Goal: Task Accomplishment & Management: Manage account settings

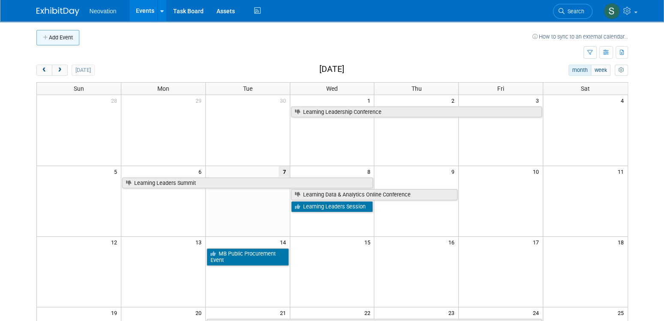
click at [57, 36] on button "Add Event" at bounding box center [57, 37] width 43 height 15
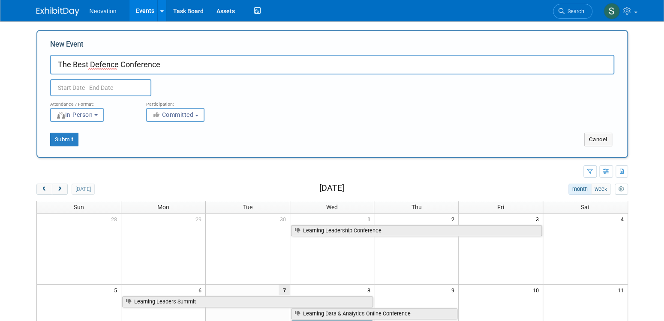
type input "The Best Defence Conference"
click at [116, 87] on input "text" at bounding box center [100, 87] width 101 height 17
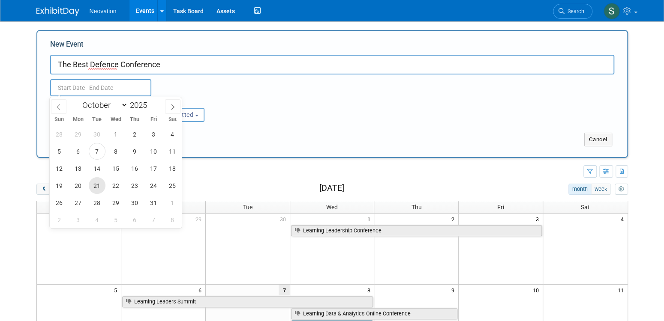
click at [95, 186] on span "21" at bounding box center [97, 185] width 17 height 17
click at [111, 185] on span "22" at bounding box center [116, 185] width 17 height 17
type input "[DATE] to [DATE]"
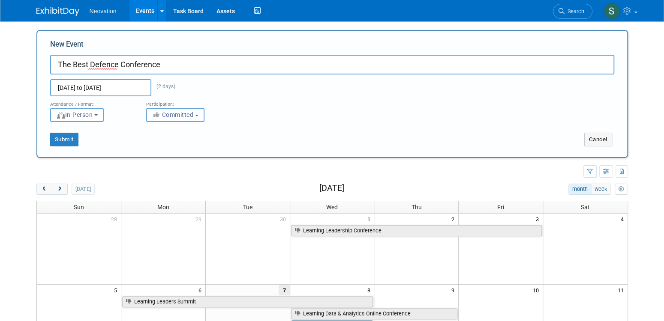
click at [187, 118] on span "Committed" at bounding box center [173, 114] width 42 height 7
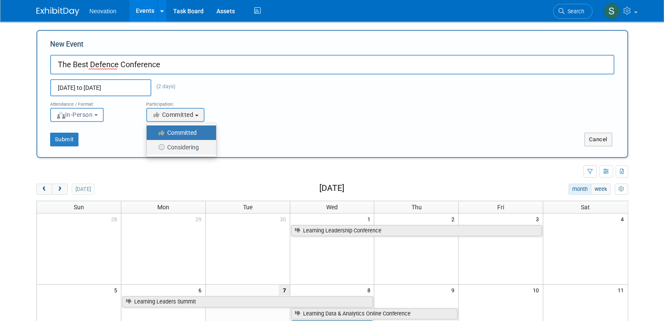
click at [183, 144] on label "Considering" at bounding box center [179, 147] width 57 height 11
click at [154, 145] on input "Considering" at bounding box center [152, 148] width 6 height 6
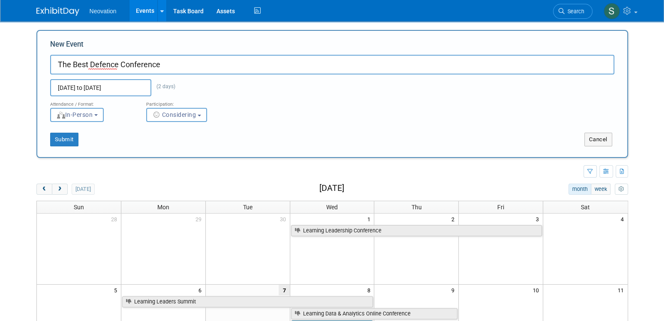
select select "2"
click at [55, 138] on button "Submit" at bounding box center [64, 140] width 28 height 14
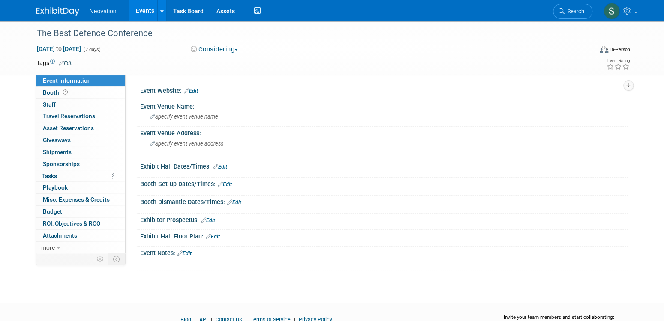
click at [194, 91] on link "Edit" at bounding box center [191, 91] width 14 height 6
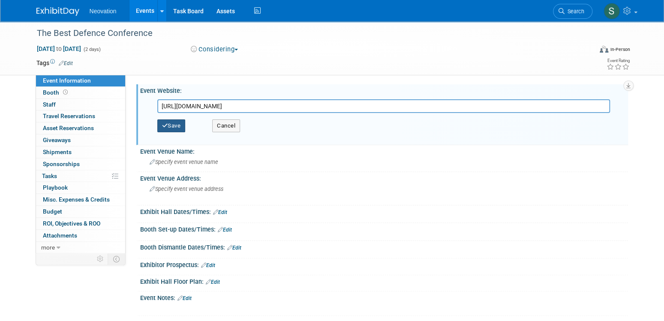
type input "https://bestdefenceconference.com/"
click at [179, 123] on button "Save" at bounding box center [171, 126] width 28 height 13
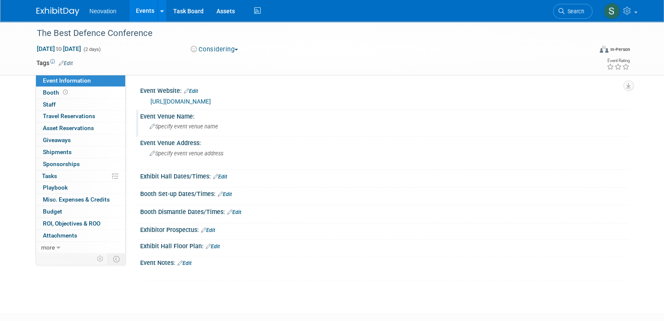
click at [203, 127] on span "Specify event venue name" at bounding box center [184, 126] width 69 height 6
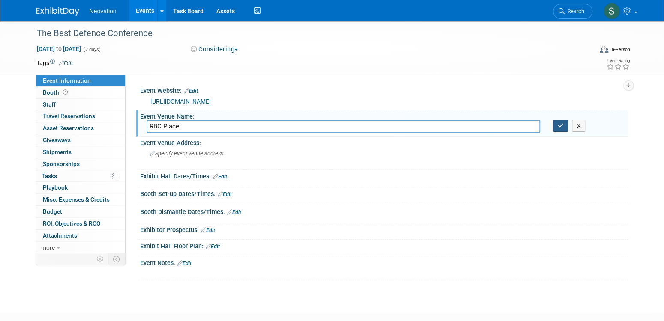
type input "RBC Place"
click at [560, 128] on icon "button" at bounding box center [560, 126] width 6 height 6
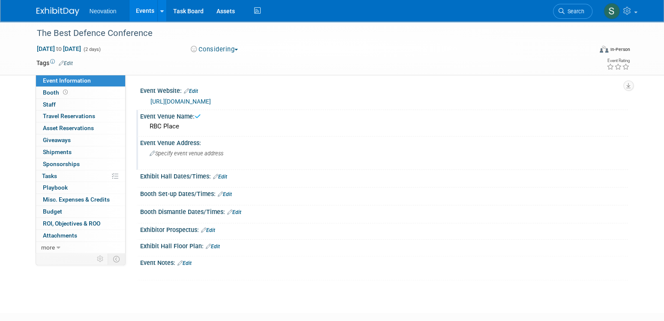
click at [190, 153] on span "Specify event venue address" at bounding box center [187, 153] width 74 height 6
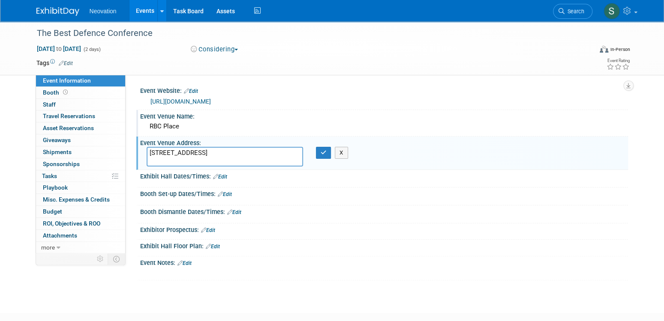
type textarea "300 York St London Ontario"
click at [65, 162] on span "Sponsorships 0" at bounding box center [61, 164] width 37 height 7
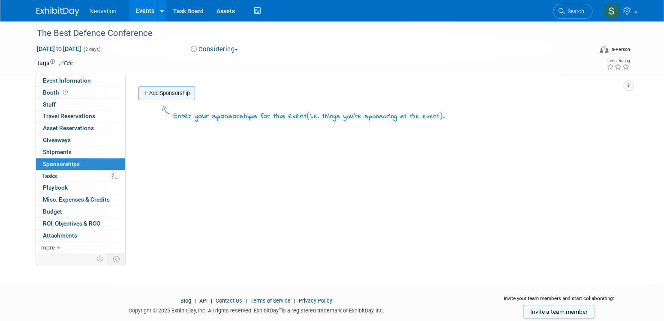
click at [176, 94] on link "Add Sponsorship" at bounding box center [166, 94] width 57 height 14
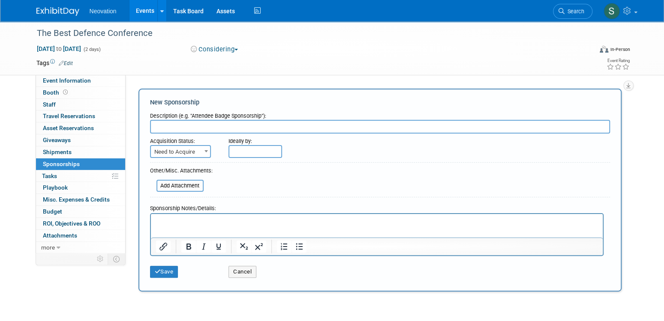
click at [183, 128] on input "text" at bounding box center [380, 127] width 460 height 14
type input "https://bestdefenceconference.com/sponsorship/"
click at [201, 151] on span "Need to Acquire" at bounding box center [180, 151] width 61 height 13
click at [226, 161] on form "Description (e.g. "Attendee Badge Sponsorship"): https://bestdefenceconference.…" at bounding box center [380, 195] width 460 height 174
click at [166, 271] on button "Save" at bounding box center [164, 272] width 28 height 12
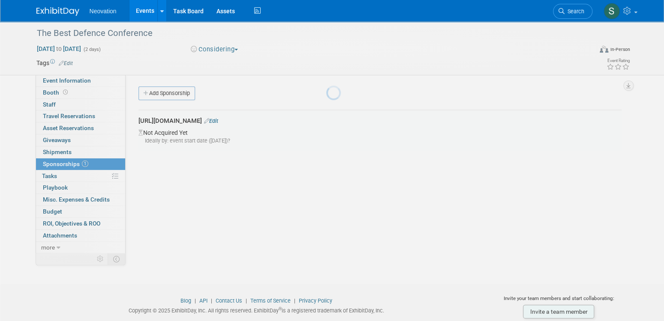
scroll to position [18, 0]
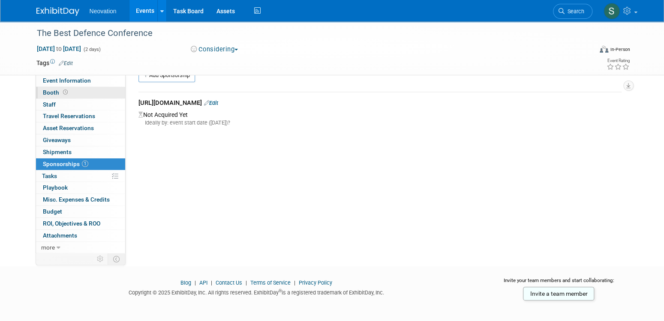
click at [51, 90] on span "Booth" at bounding box center [56, 92] width 27 height 7
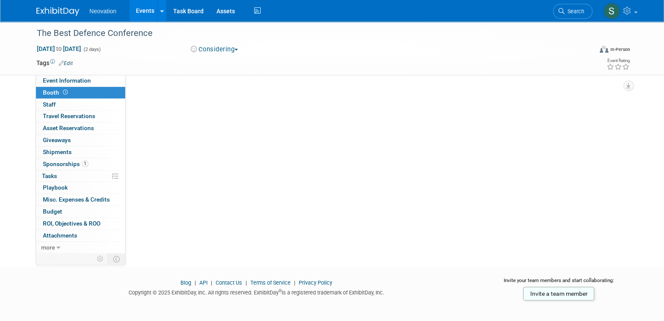
scroll to position [0, 0]
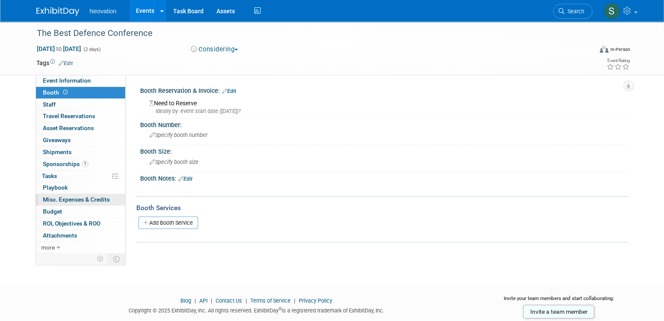
click at [67, 196] on span "Misc. Expenses & Credits 0" at bounding box center [76, 199] width 67 height 7
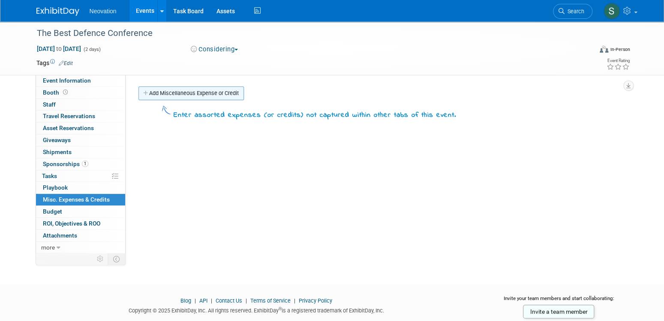
click at [182, 87] on link "Add Miscellaneous Expense or Credit" at bounding box center [190, 94] width 105 height 14
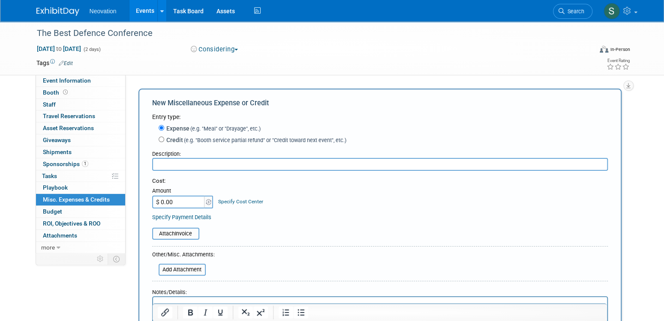
click at [172, 162] on input "text" at bounding box center [379, 164] width 455 height 13
type input "Exhibitor Fees"
click at [177, 200] on input "$ 0.00" at bounding box center [179, 202] width 54 height 13
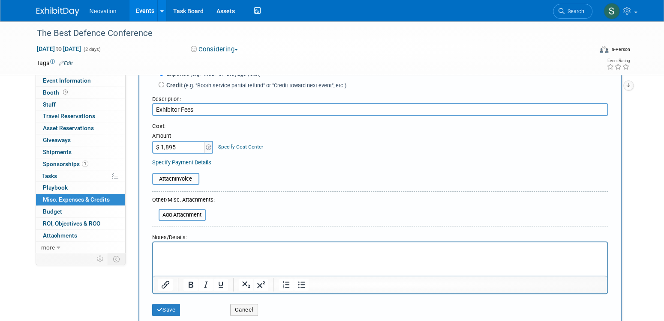
scroll to position [86, 0]
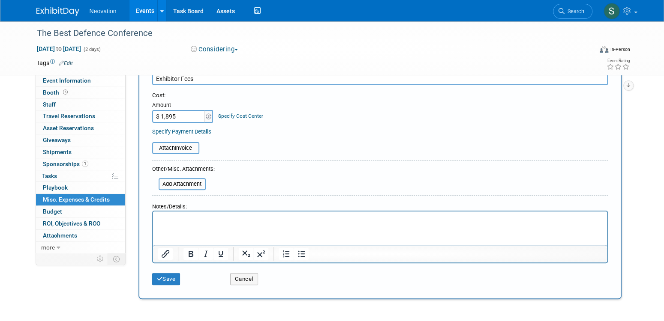
type input "$ 1,895.00"
click at [188, 221] on p "Rich Text Area. Press ALT-0 for help." at bounding box center [380, 219] width 444 height 9
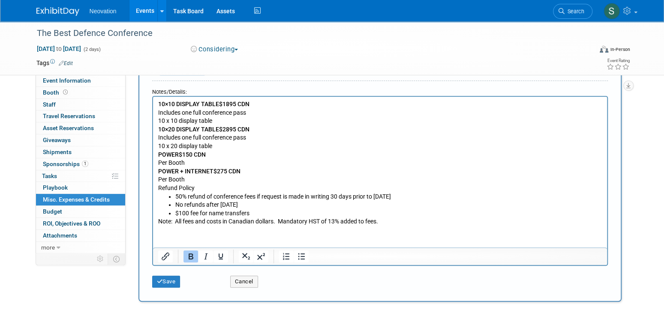
scroll to position [251, 0]
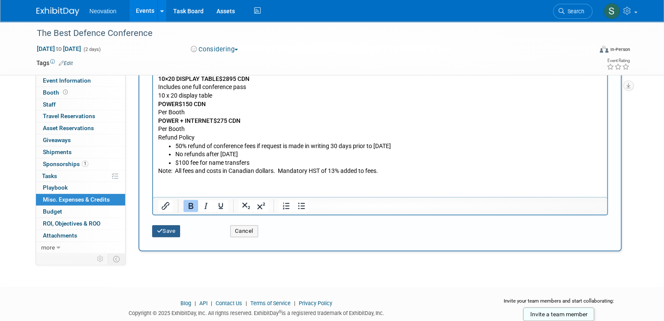
click at [172, 232] on button "Save" at bounding box center [166, 231] width 28 height 12
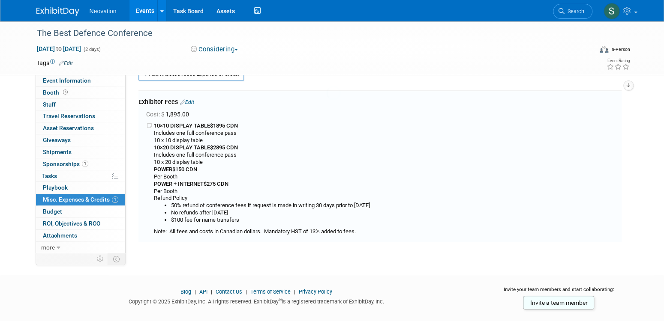
scroll to position [19, 0]
click at [50, 102] on span "Staff 0" at bounding box center [49, 104] width 13 height 7
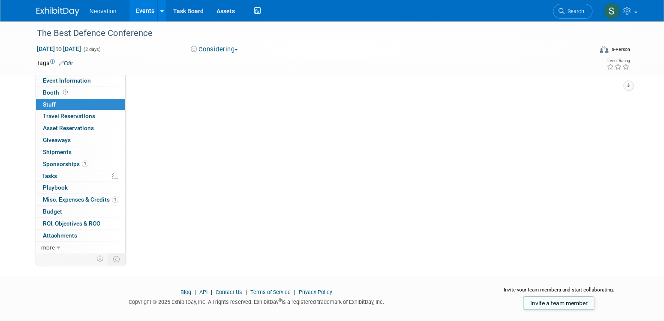
scroll to position [0, 0]
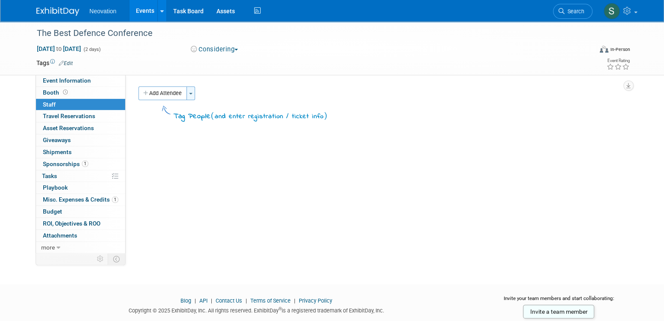
click at [194, 91] on button "Toggle Dropdown" at bounding box center [190, 94] width 9 height 14
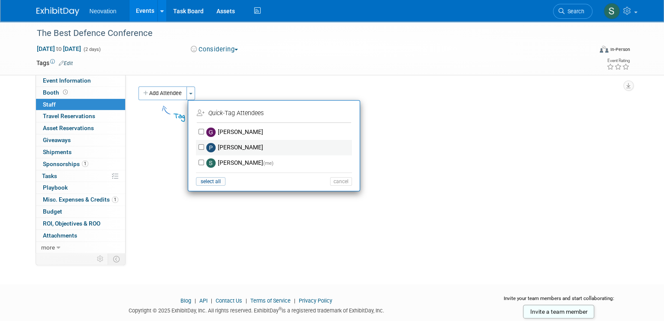
click at [223, 147] on label "Philip Giles" at bounding box center [279, 147] width 151 height 15
click at [204, 147] on input "Philip Giles" at bounding box center [201, 147] width 6 height 6
checkbox input "true"
click at [334, 112] on button "Apply" at bounding box center [338, 113] width 26 height 12
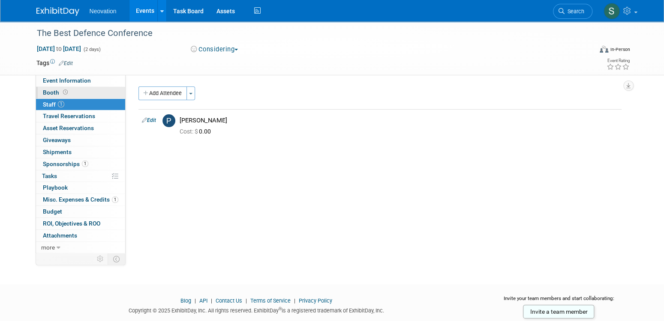
click at [49, 92] on span "Booth" at bounding box center [56, 92] width 27 height 7
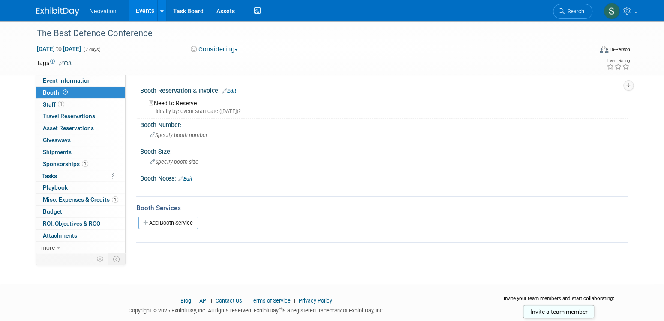
click at [191, 177] on link "Edit" at bounding box center [185, 179] width 14 height 6
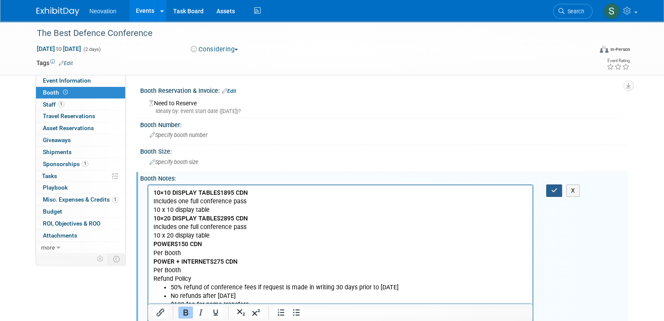
click at [552, 188] on icon "button" at bounding box center [554, 191] width 6 height 6
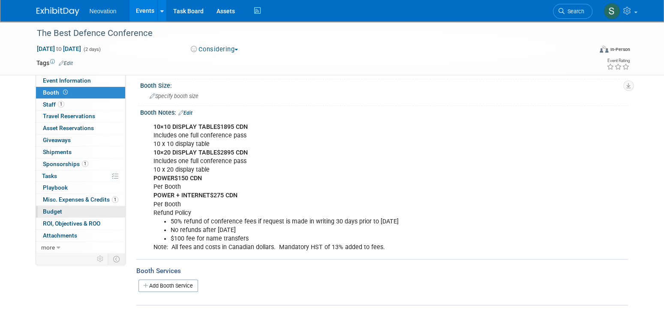
scroll to position [86, 0]
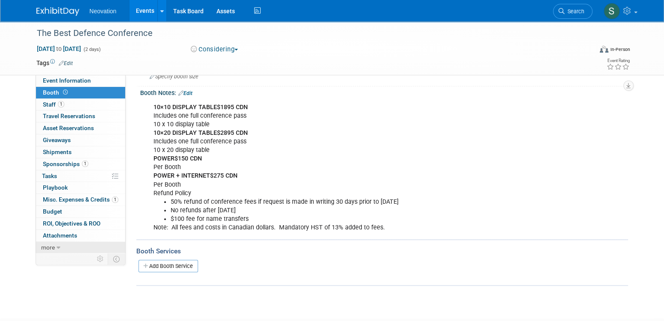
click at [57, 248] on icon at bounding box center [59, 248] width 4 height 6
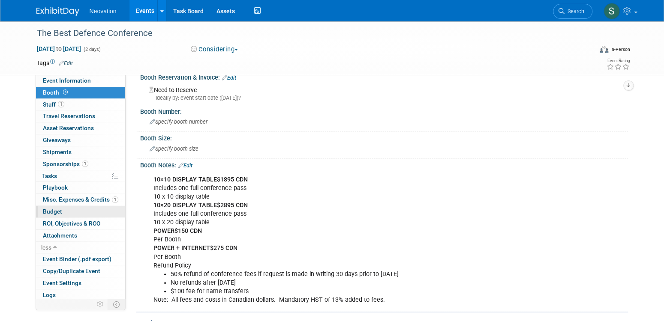
scroll to position [0, 0]
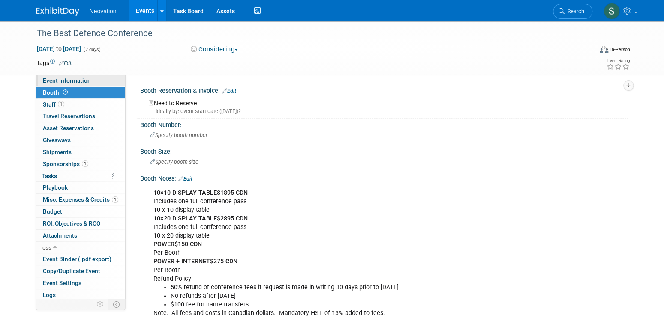
click at [54, 80] on span "Event Information" at bounding box center [67, 80] width 48 height 7
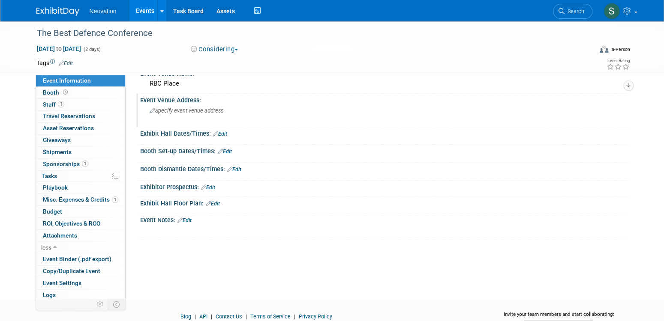
scroll to position [82, 0]
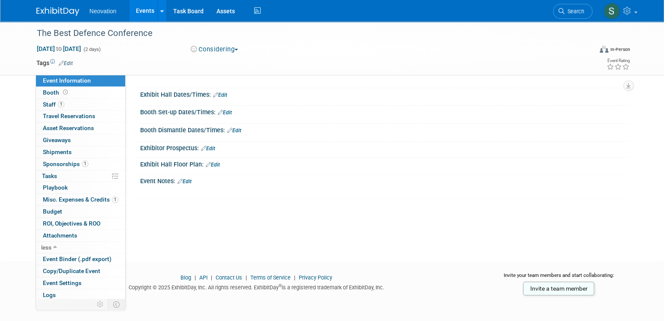
click at [189, 180] on link "Edit" at bounding box center [184, 182] width 14 height 6
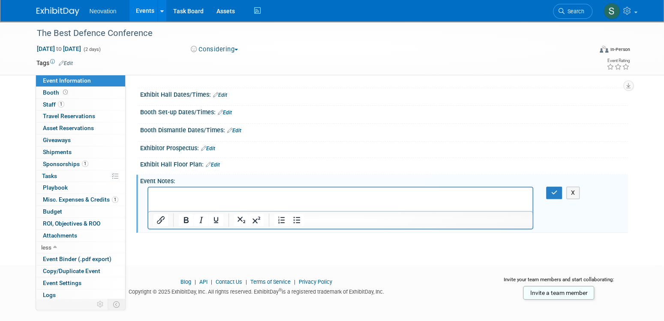
scroll to position [0, 0]
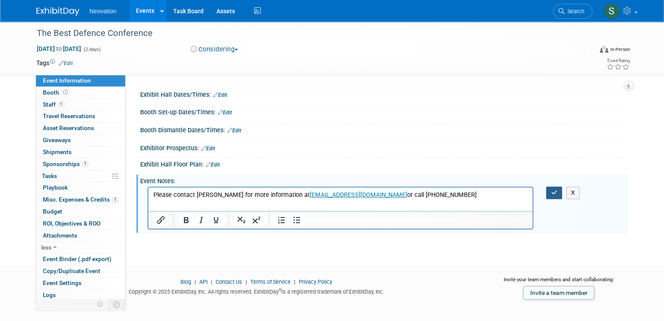
click at [551, 187] on button "button" at bounding box center [554, 193] width 16 height 12
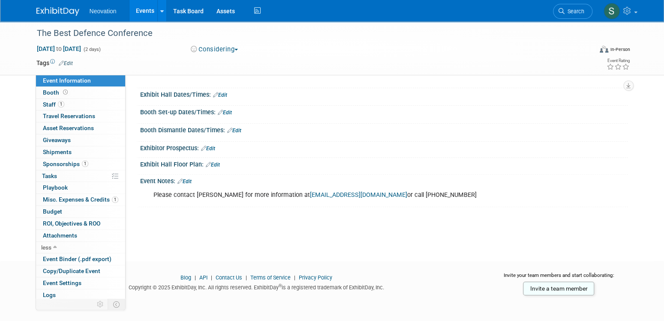
click at [138, 12] on link "Events" at bounding box center [144, 10] width 31 height 21
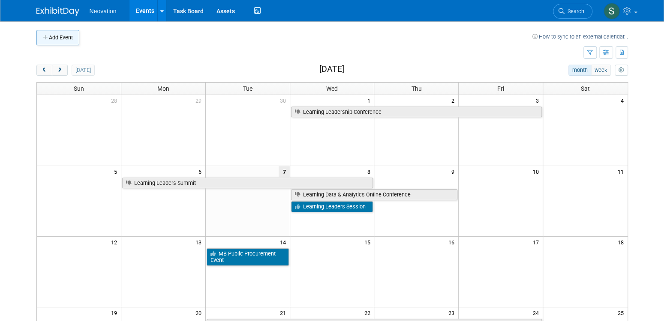
click at [56, 39] on button "Add Event" at bounding box center [57, 37] width 43 height 15
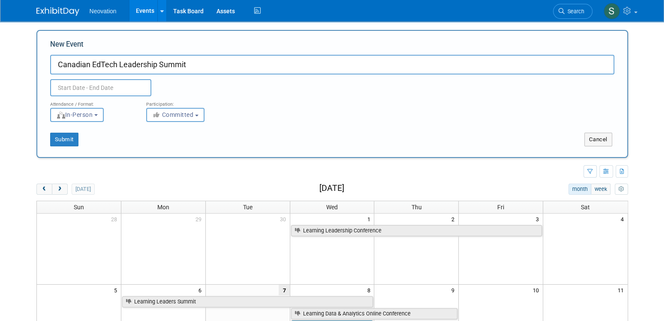
type input "Canadian EdTech Leadership Summit"
click at [123, 84] on input "text" at bounding box center [100, 87] width 101 height 17
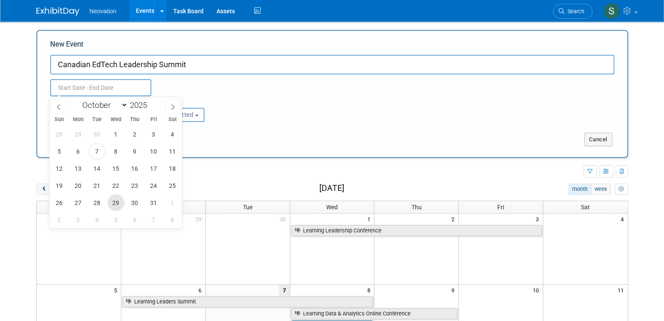
click at [112, 202] on span "29" at bounding box center [116, 203] width 17 height 17
click at [132, 201] on span "30" at bounding box center [134, 203] width 17 height 17
type input "Oct 29, 2025 to Oct 30, 2025"
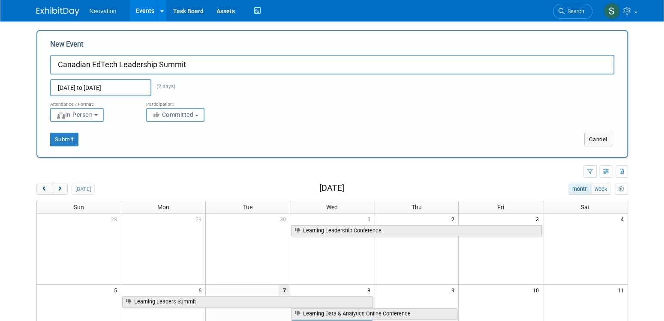
click at [166, 113] on span "Committed" at bounding box center [173, 114] width 42 height 7
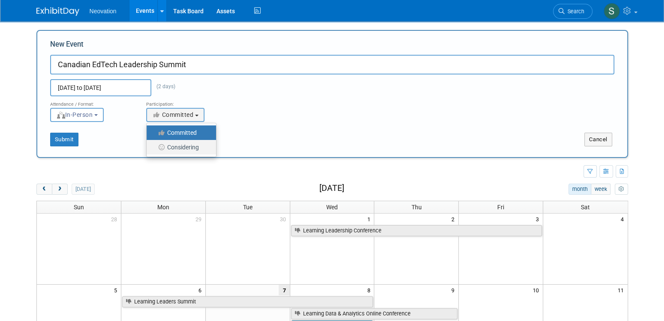
click at [179, 150] on label "Considering" at bounding box center [179, 147] width 57 height 11
click at [154, 150] on input "Considering" at bounding box center [152, 148] width 6 height 6
select select "2"
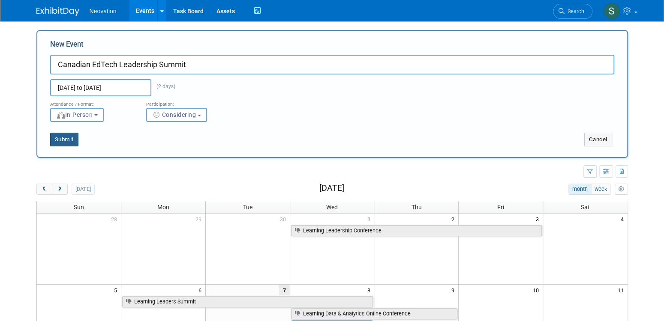
click at [66, 143] on button "Submit" at bounding box center [64, 140] width 28 height 14
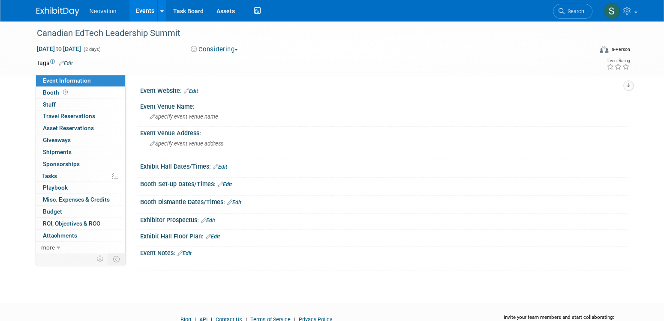
click at [198, 90] on link "Edit" at bounding box center [191, 91] width 14 height 6
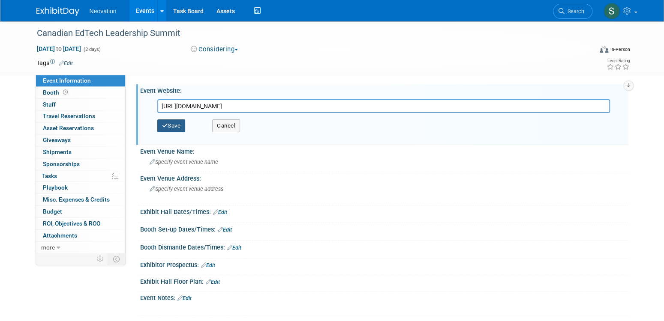
type input "https://summit.canamedtechalliance.com/"
click at [175, 127] on button "Save" at bounding box center [171, 126] width 28 height 13
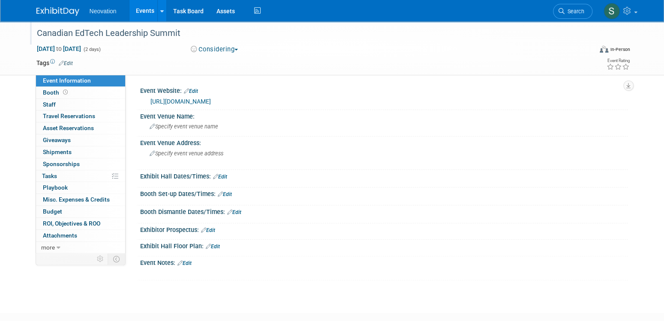
click at [138, 31] on div "Canadian EdTech Leadership Summit" at bounding box center [306, 33] width 545 height 15
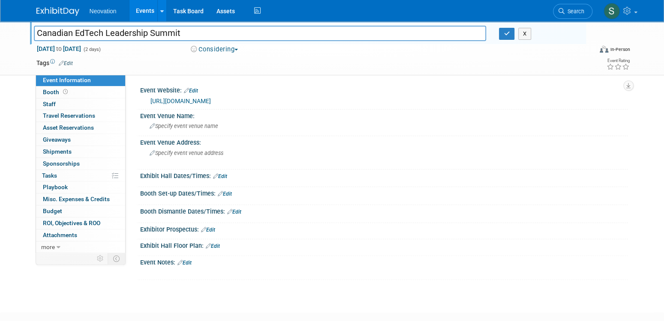
click at [105, 33] on input "Canadian EdTech Leadership Summit" at bounding box center [260, 33] width 452 height 15
type input "Canadian EdTech AI Summit"
click at [70, 61] on link "Edit" at bounding box center [66, 63] width 14 height 6
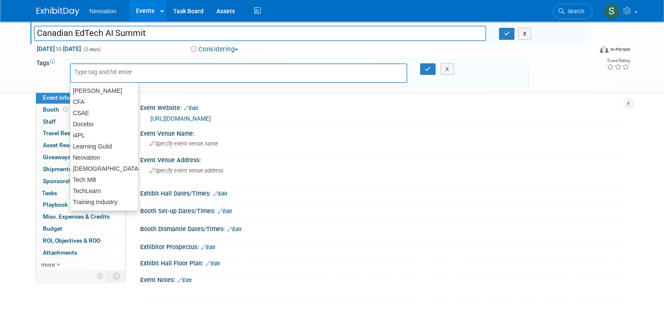
click at [119, 69] on input "text" at bounding box center [108, 72] width 69 height 9
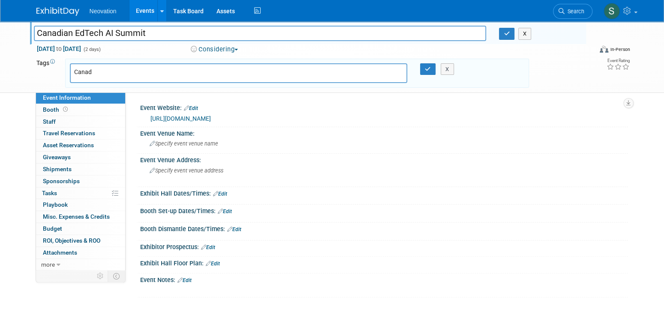
type input "Canada"
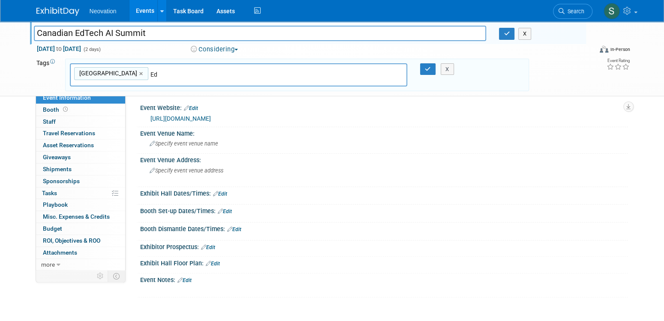
type input "E"
click at [434, 184] on div "Event Venue Address: Specify event venue address" at bounding box center [381, 170] width 491 height 33
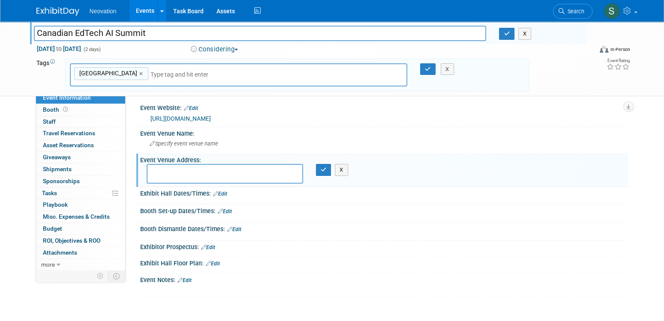
click at [429, 62] on div "Canada Canada × X" at bounding box center [297, 75] width 464 height 33
click at [425, 68] on icon "button" at bounding box center [428, 69] width 6 height 6
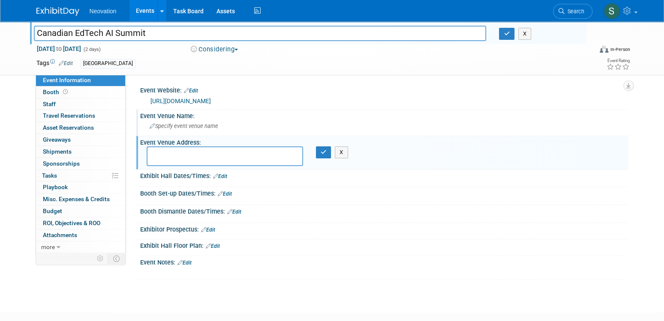
click at [198, 126] on span "Specify event venue name" at bounding box center [184, 126] width 69 height 6
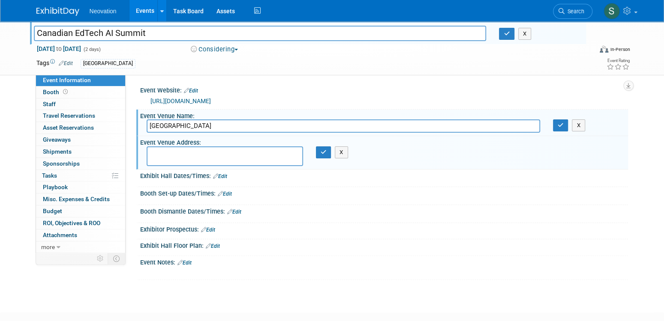
type input "University of Toronto Mississauga - Innovation Complex"
click at [191, 260] on link "Edit" at bounding box center [184, 263] width 14 height 6
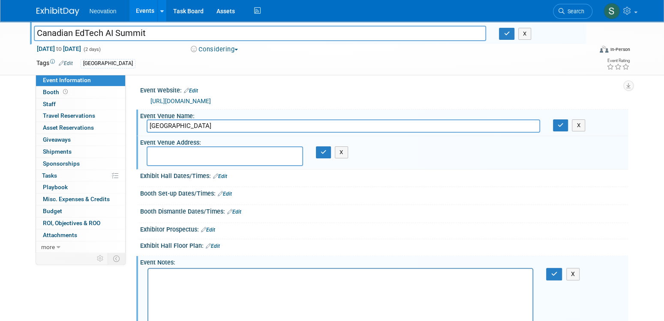
scroll to position [19, 0]
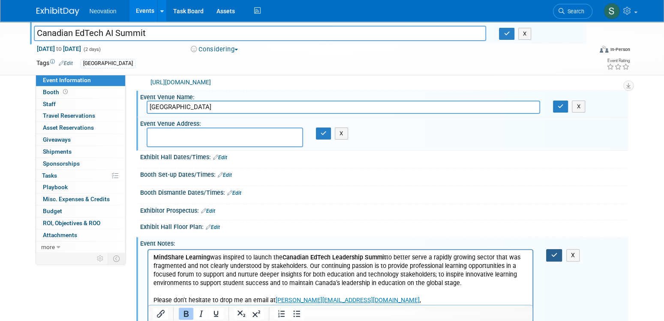
click at [553, 252] on icon "button" at bounding box center [554, 255] width 6 height 6
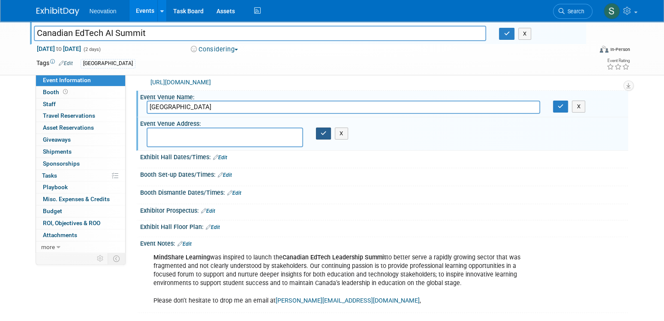
click at [323, 133] on icon "button" at bounding box center [323, 134] width 6 height 6
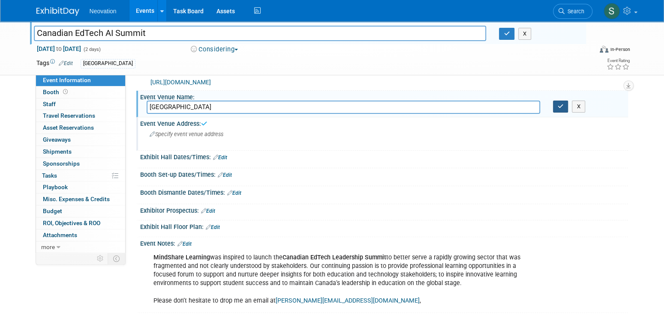
click at [562, 111] on button "button" at bounding box center [560, 107] width 15 height 12
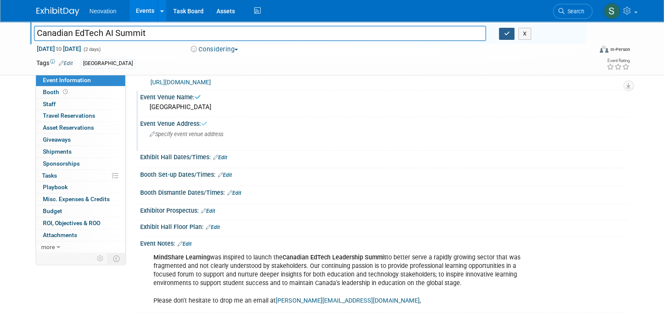
click at [506, 29] on button "button" at bounding box center [506, 34] width 15 height 12
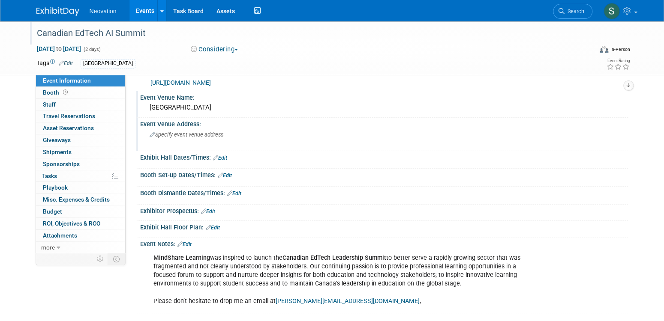
click at [142, 13] on link "Events" at bounding box center [144, 10] width 31 height 21
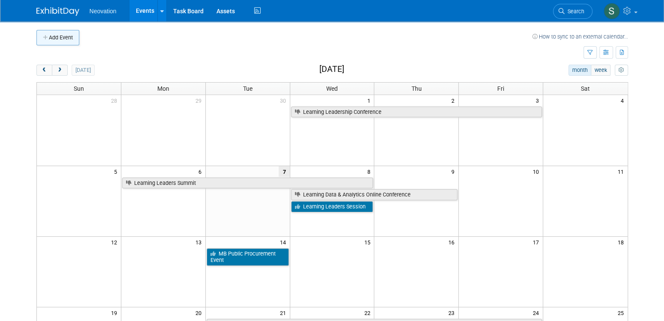
click at [55, 37] on button "Add Event" at bounding box center [57, 37] width 43 height 15
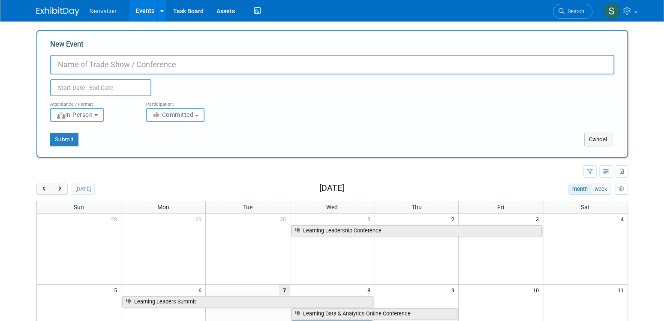
click at [99, 63] on input "New Event" at bounding box center [332, 65] width 564 height 20
type input "HardTech Summit ("
click at [596, 142] on button "Cancel" at bounding box center [598, 140] width 28 height 14
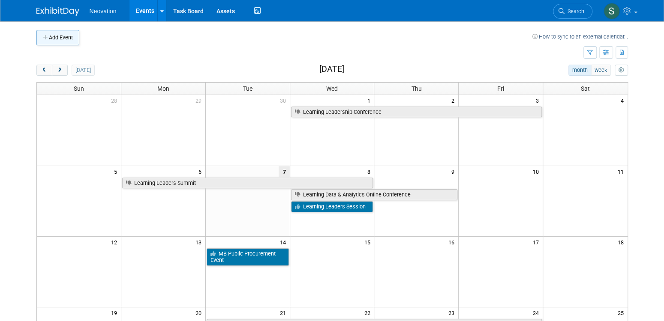
click at [49, 33] on button "Add Event" at bounding box center [57, 37] width 43 height 15
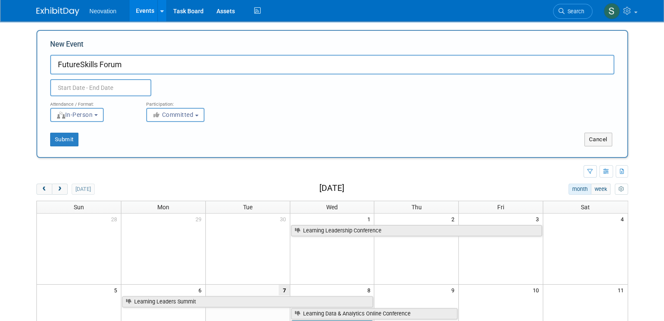
type input "FutureSkills Forum"
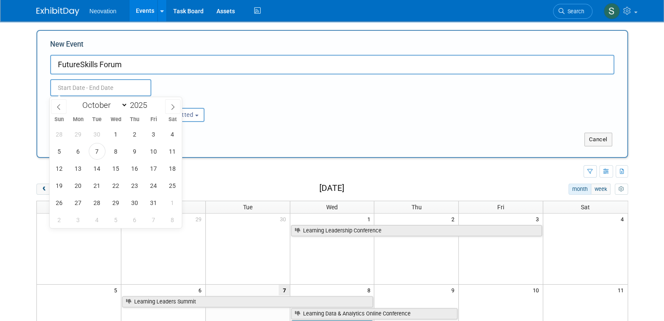
click at [114, 88] on input "text" at bounding box center [100, 87] width 101 height 17
click at [115, 167] on span "15" at bounding box center [116, 168] width 17 height 17
type input "Oct 15, 2025 to Oct 15, 2025"
click at [200, 119] on button "Committed" at bounding box center [175, 115] width 58 height 14
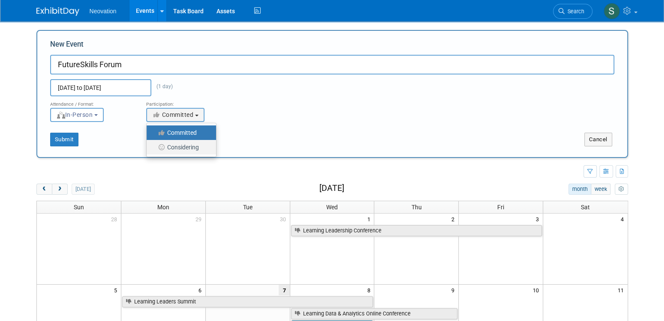
click at [187, 147] on label "Considering" at bounding box center [179, 147] width 57 height 11
click at [154, 147] on input "Considering" at bounding box center [152, 148] width 6 height 6
select select "2"
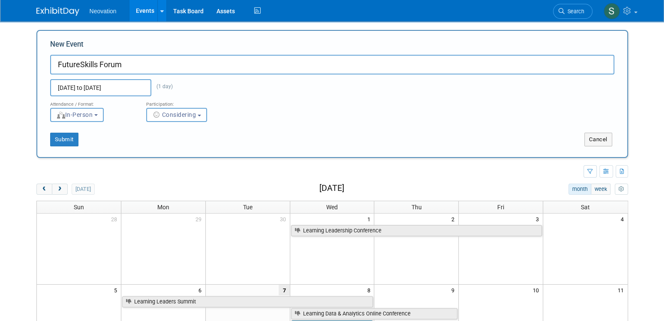
click at [101, 117] on button "In-Person" at bounding box center [77, 115] width 54 height 14
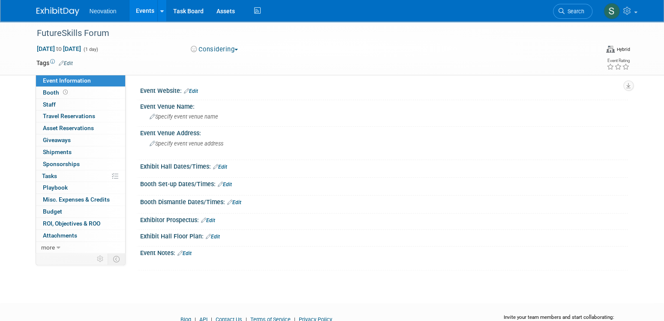
click at [195, 89] on link "Edit" at bounding box center [191, 91] width 14 height 6
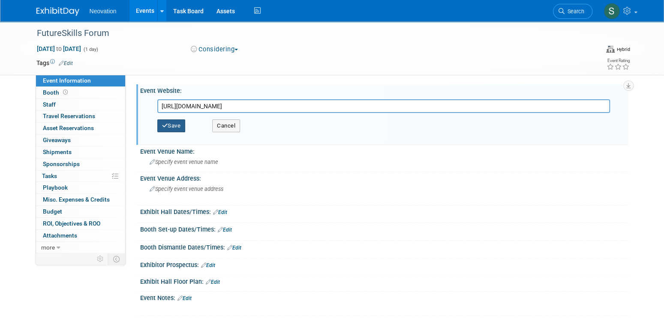
type input "https://fsc-ccf.ca/event/a-future-built-on-skills-securing-canadas-prosperity/"
click at [169, 128] on button "Save" at bounding box center [171, 126] width 28 height 13
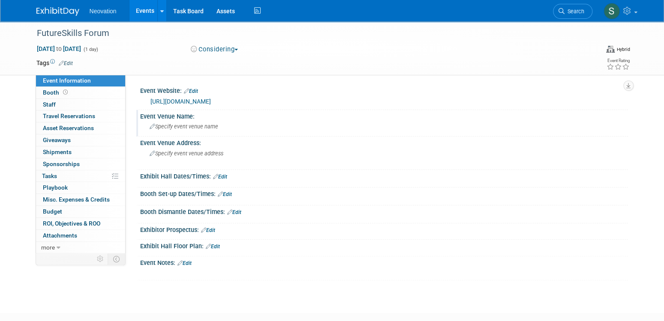
click at [188, 125] on span "Specify event venue name" at bounding box center [184, 126] width 69 height 6
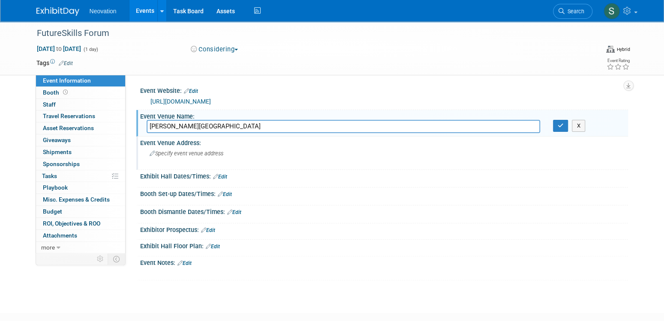
type input "King Edward Hotel"
click at [234, 155] on div "Specify event venue address" at bounding box center [242, 157] width 190 height 20
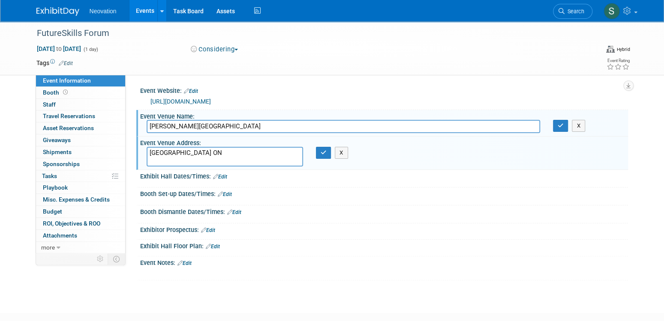
type textarea "Toronto ON"
click at [189, 262] on link "Edit" at bounding box center [184, 264] width 14 height 6
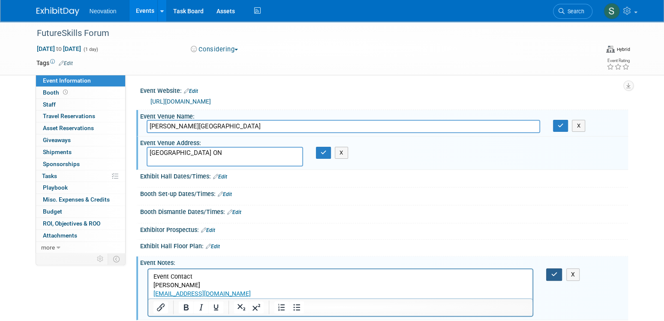
click at [555, 273] on icon "button" at bounding box center [554, 275] width 6 height 6
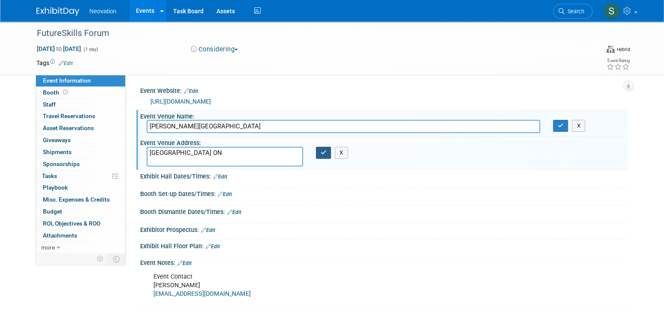
click at [318, 149] on button "button" at bounding box center [323, 153] width 15 height 12
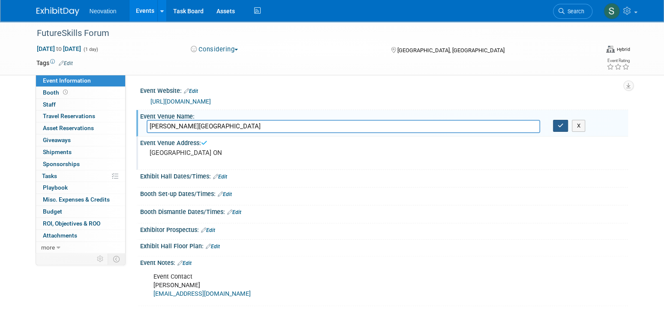
click at [561, 126] on icon "button" at bounding box center [560, 126] width 6 height 6
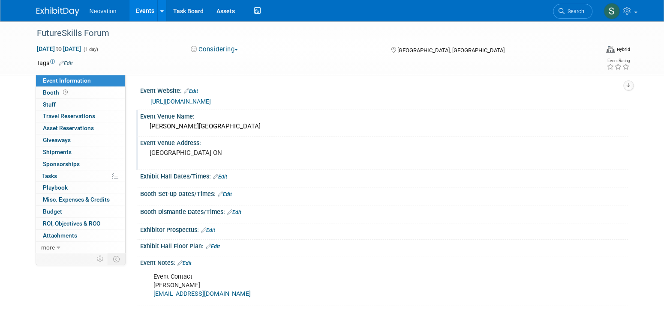
click at [245, 96] on div "https://fsc-ccf.ca/event/a-future-built-on-skills-securing-canadas-prosperity/" at bounding box center [384, 101] width 475 height 12
click at [211, 98] on link "https://fsc-ccf.ca/event/a-future-built-on-skills-securing-canadas-prosperity/" at bounding box center [180, 101] width 60 height 7
click at [191, 90] on link "Edit" at bounding box center [191, 91] width 14 height 6
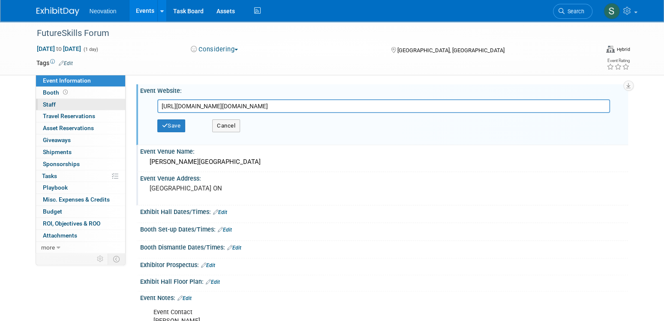
drag, startPoint x: 528, startPoint y: 106, endPoint x: 92, endPoint y: 105, distance: 436.2
click at [92, 105] on div "Event Information Event Info Booth Booth 0 Staff 0 Staff 0 Travel Reservations …" at bounding box center [332, 181] width 604 height 320
type input "https://globeandmailevents.com/afuturebuiltonskills"
click at [173, 126] on button "Save" at bounding box center [171, 126] width 28 height 13
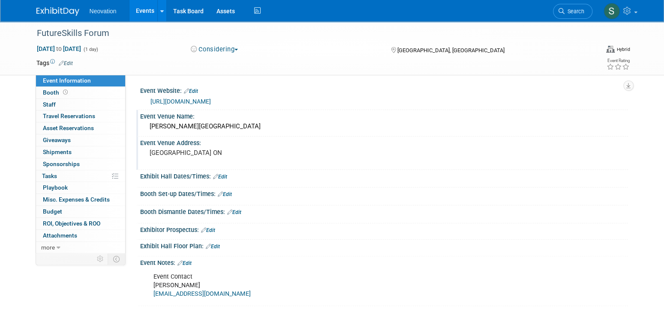
click at [70, 61] on link "Edit" at bounding box center [66, 63] width 14 height 6
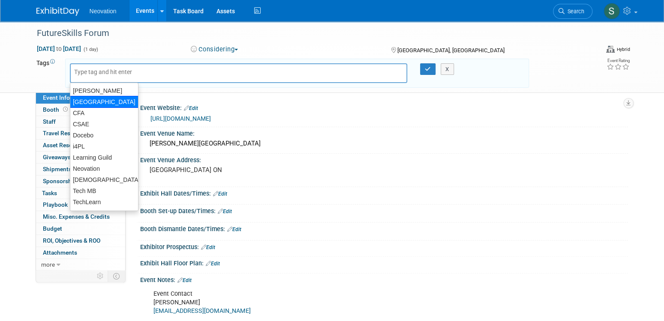
click at [85, 103] on div "Canada" at bounding box center [104, 102] width 69 height 12
type input "Canada"
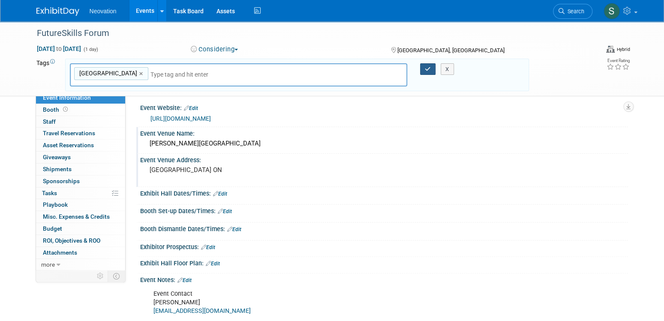
click at [428, 66] on icon "button" at bounding box center [428, 69] width 6 height 6
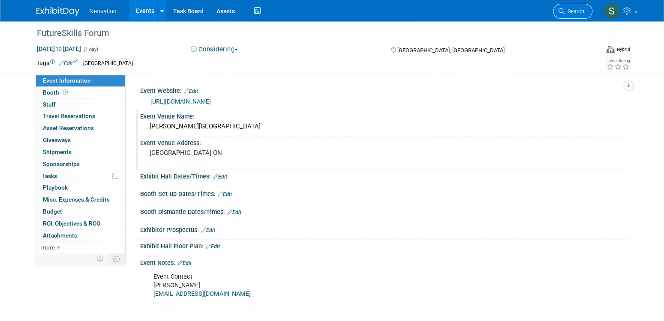
click at [585, 9] on link "Search" at bounding box center [572, 11] width 39 height 15
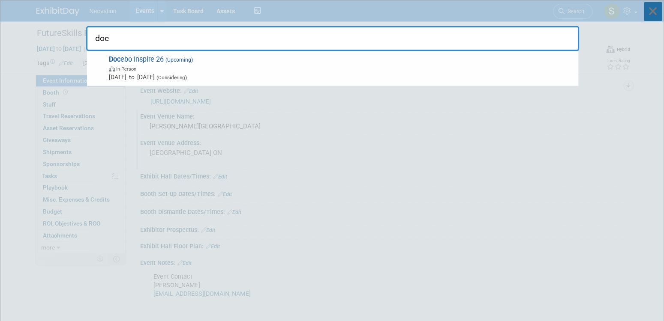
type input "doc"
click at [651, 7] on icon at bounding box center [653, 11] width 18 height 19
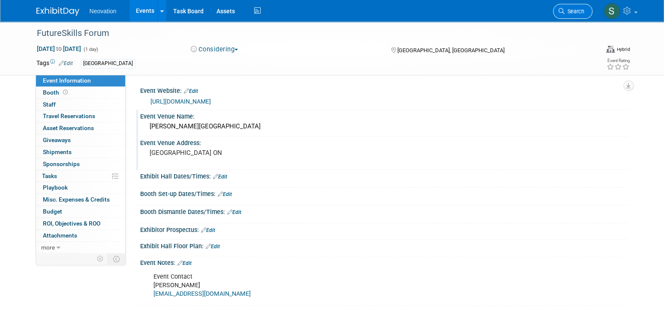
click at [568, 12] on span "Search" at bounding box center [574, 11] width 20 height 6
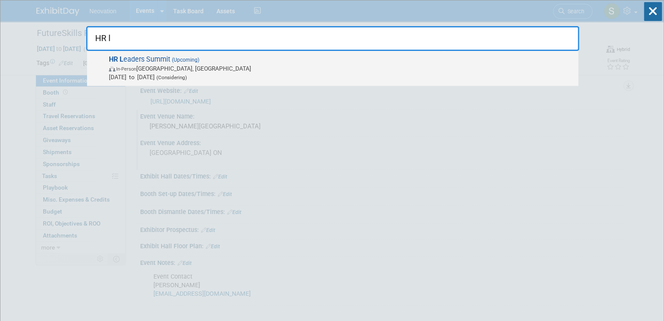
type input "HR l"
click at [141, 58] on span "HR L eaders Summit (Upcoming) In-Person Vaughan, Canada Nov 10, 2025 to Nov 11,…" at bounding box center [339, 68] width 467 height 26
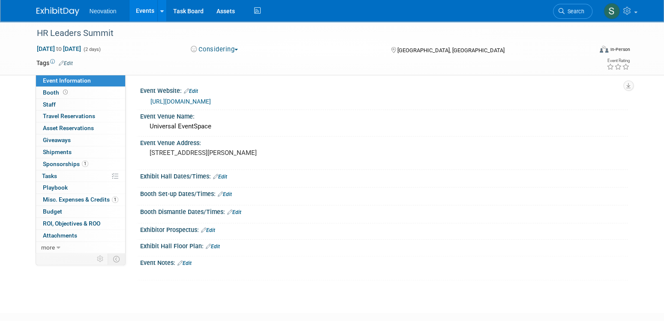
click at [197, 102] on link "https://www.hrleaders.ca" at bounding box center [180, 101] width 60 height 7
click at [148, 12] on link "Events" at bounding box center [144, 10] width 31 height 21
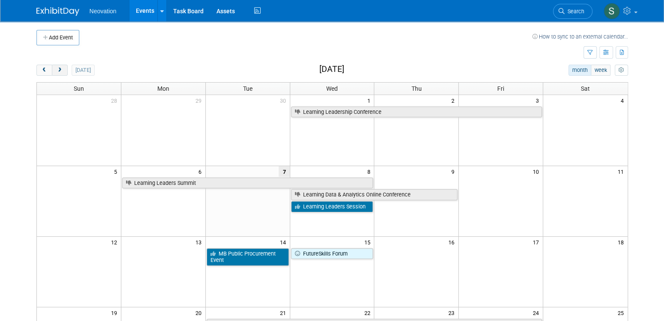
click at [57, 70] on span "next" at bounding box center [60, 71] width 6 height 6
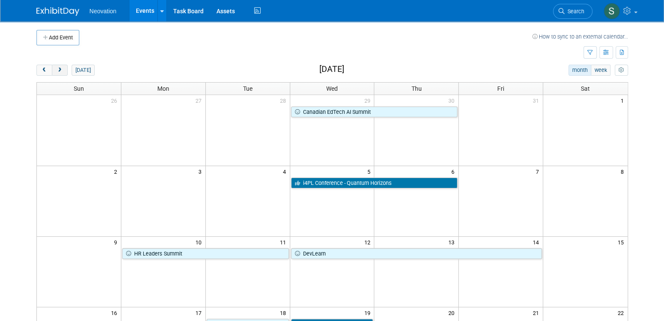
click at [56, 68] on button "next" at bounding box center [60, 70] width 16 height 11
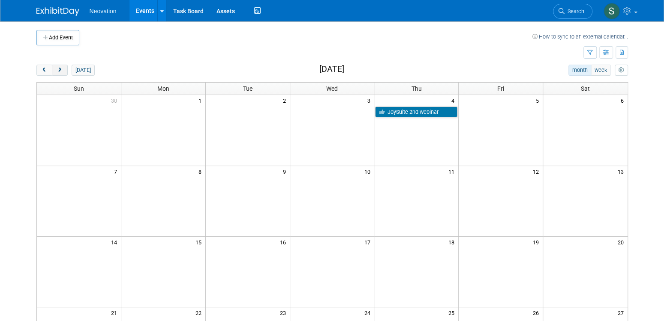
click at [57, 68] on span "next" at bounding box center [60, 71] width 6 height 6
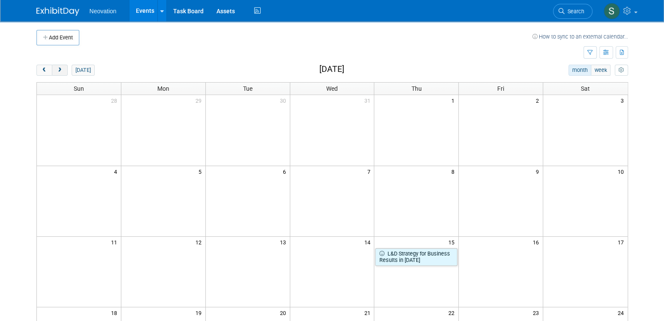
click at [57, 68] on span "next" at bounding box center [60, 71] width 6 height 6
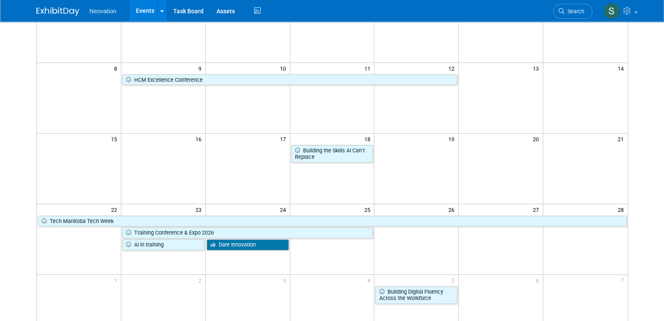
scroll to position [86, 0]
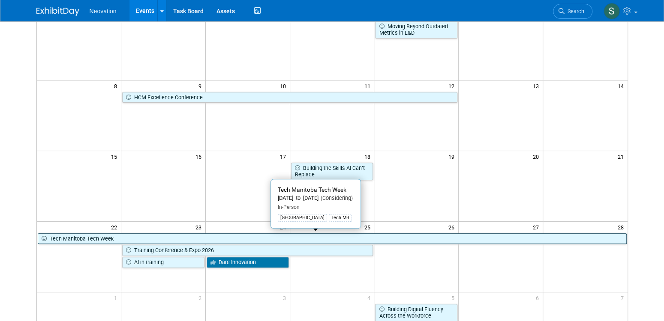
click at [123, 238] on link "Tech Manitoba Tech Week" at bounding box center [332, 239] width 589 height 11
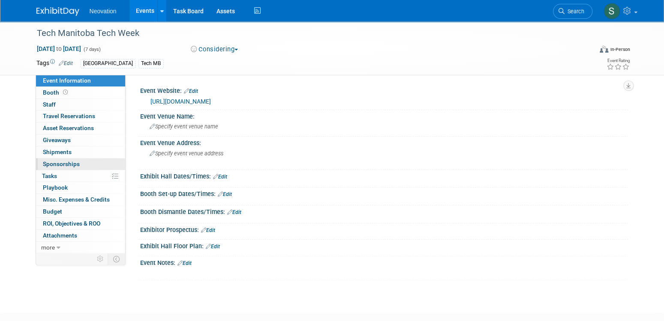
click at [64, 162] on span "Sponsorships 0" at bounding box center [61, 164] width 37 height 7
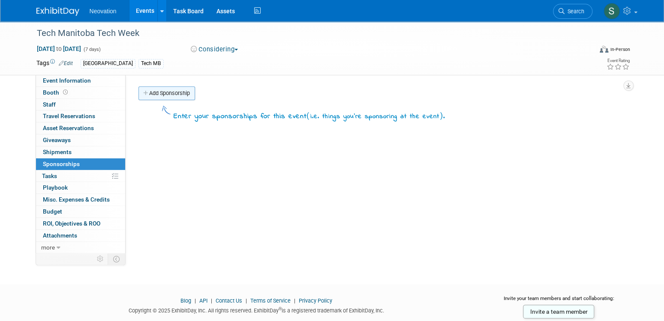
click at [178, 95] on link "Add Sponsorship" at bounding box center [166, 94] width 57 height 14
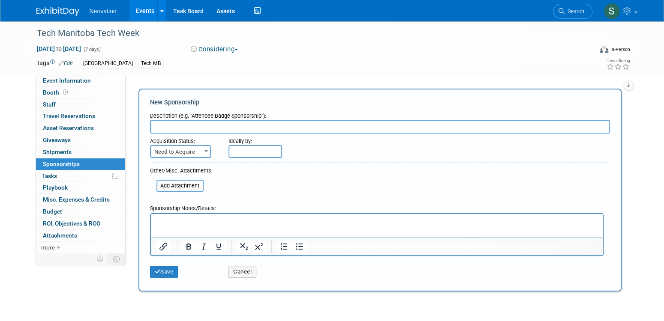
click at [183, 121] on input "text" at bounding box center [380, 127] width 460 height 14
click at [207, 123] on input "text" at bounding box center [380, 127] width 460 height 14
paste input "marketing@techmanitoba.ca"
type input "marketing@techmanitoba.ca"
click at [165, 270] on button "Save" at bounding box center [164, 272] width 28 height 12
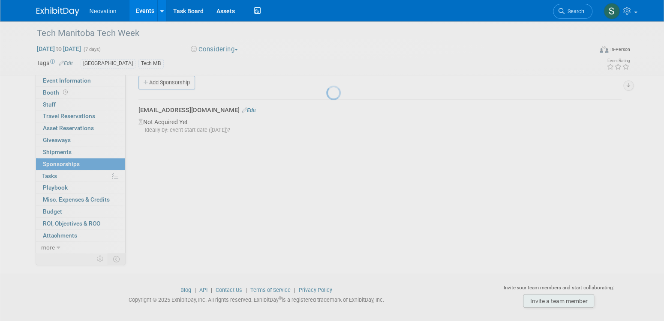
scroll to position [18, 0]
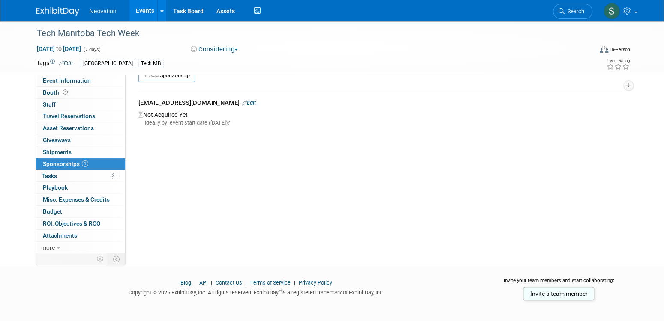
click at [140, 14] on link "Events" at bounding box center [144, 10] width 31 height 21
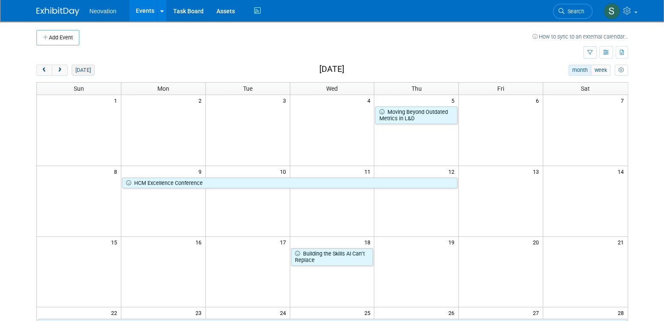
click at [81, 69] on button "[DATE]" at bounding box center [83, 70] width 23 height 11
